Goal: Entertainment & Leisure: Consume media (video, audio)

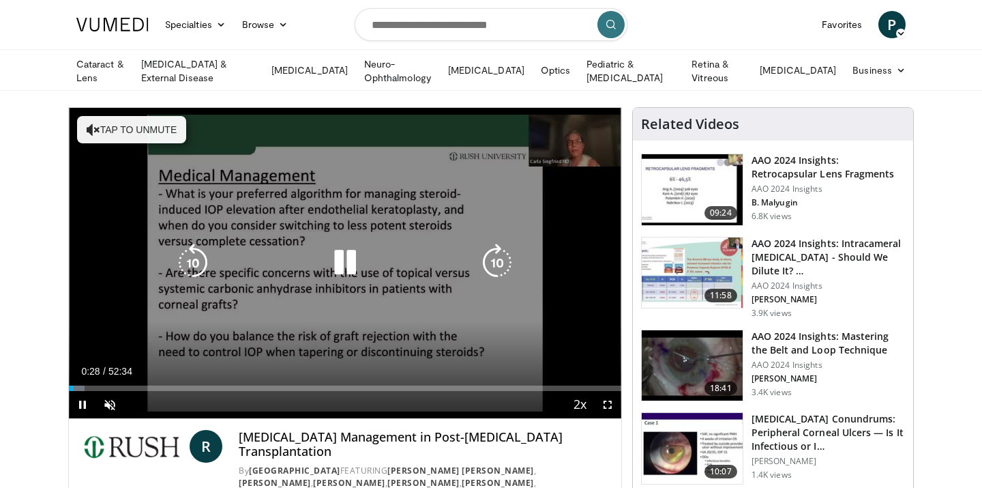
click at [366, 265] on div "Video Player" at bounding box center [345, 262] width 332 height 27
click at [344, 276] on icon "Video Player" at bounding box center [345, 263] width 38 height 38
